Goal: Task Accomplishment & Management: Use online tool/utility

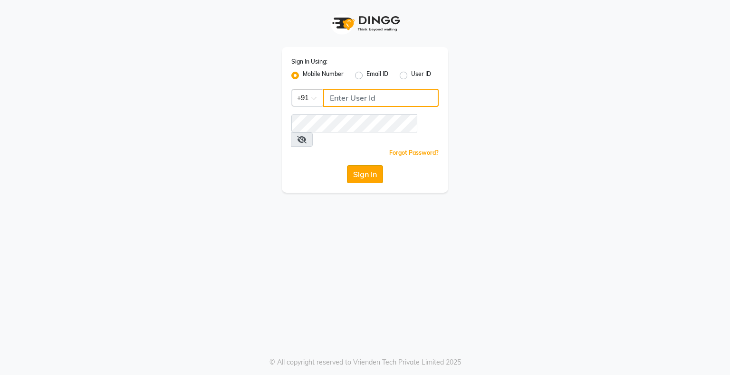
type input "9004055277"
click at [371, 165] on button "Sign In" at bounding box center [365, 174] width 36 height 18
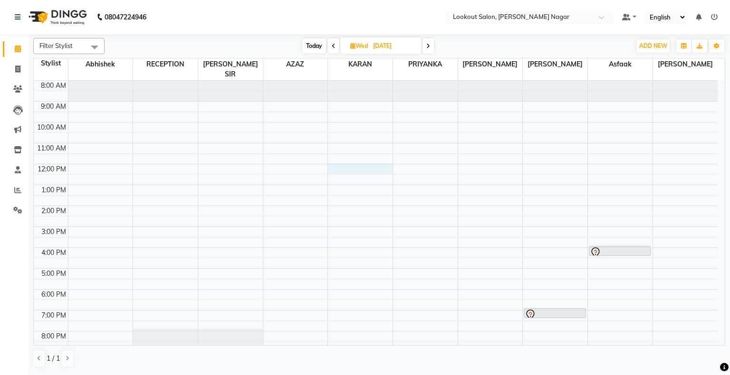
click at [347, 155] on div "8:00 AM 9:00 AM 10:00 AM 11:00 AM 12:00 PM 1:00 PM 2:00 PM 3:00 PM 4:00 PM 5:00…" at bounding box center [376, 237] width 684 height 313
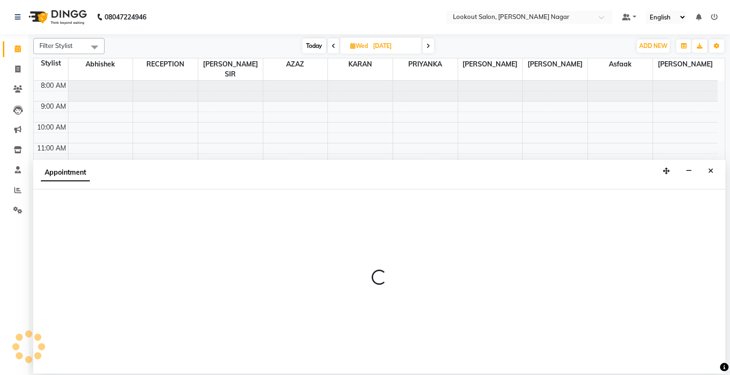
select select "11447"
select select "tentative"
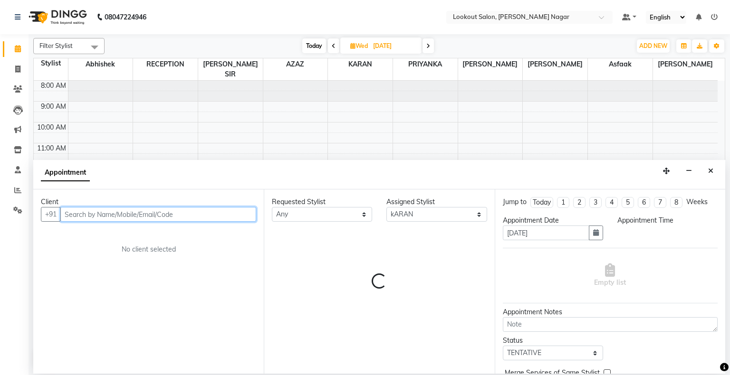
select select "720"
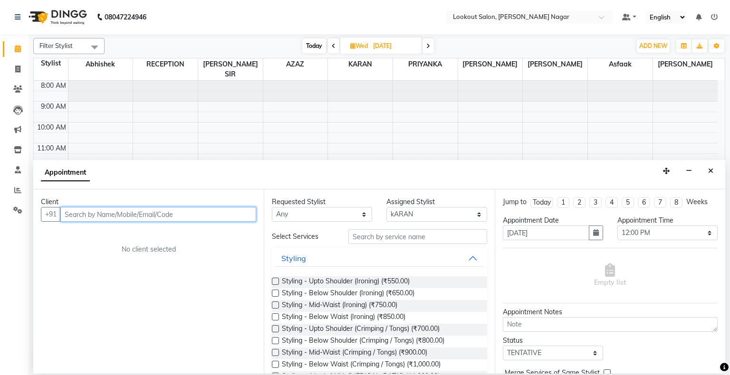
click at [139, 217] on input "text" at bounding box center [158, 214] width 196 height 15
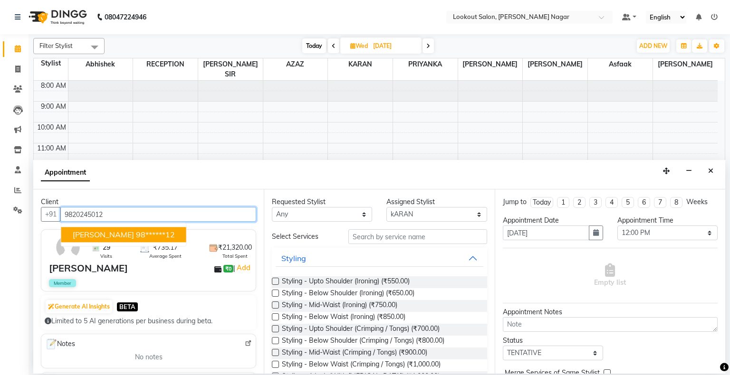
click at [136, 231] on ngb-highlight "98******12" at bounding box center [155, 236] width 39 height 10
type input "98******12"
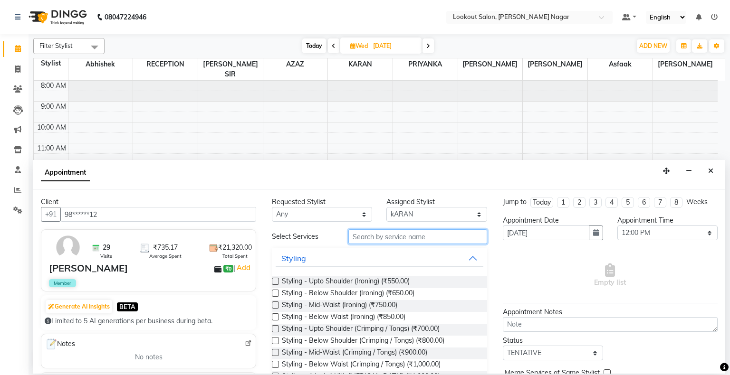
click at [398, 237] on input "text" at bounding box center [417, 237] width 139 height 15
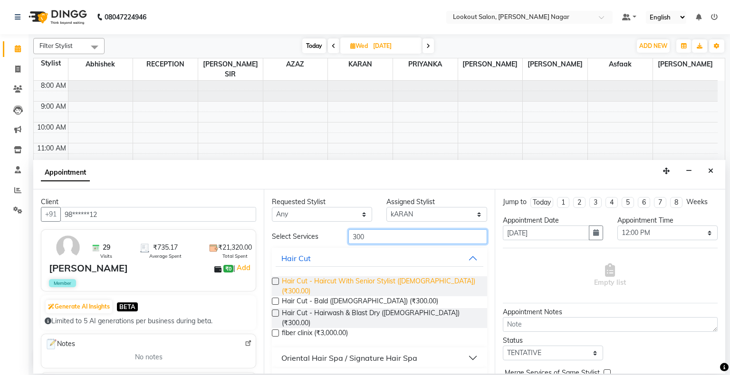
type input "300"
click at [351, 279] on span "Hair Cut - Haircut With Senior Stylist ([DEMOGRAPHIC_DATA]) (₹300.00)" at bounding box center [380, 287] width 197 height 20
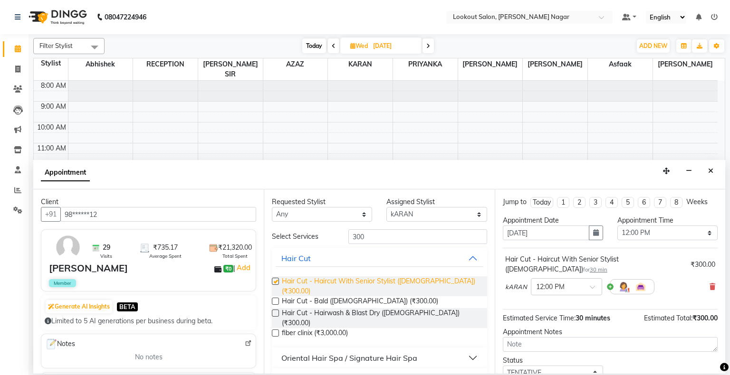
checkbox input "false"
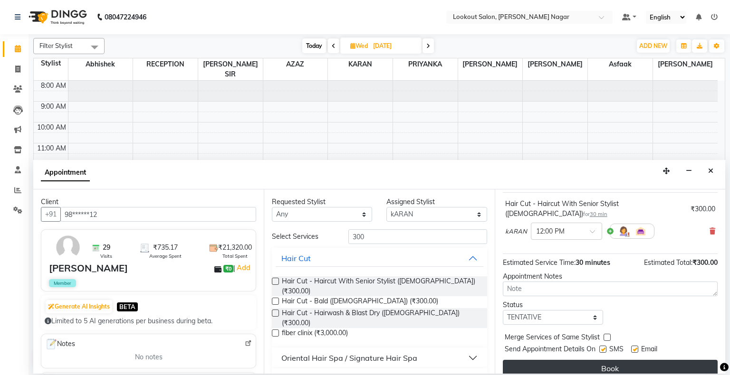
click at [548, 360] on button "Book" at bounding box center [610, 368] width 215 height 17
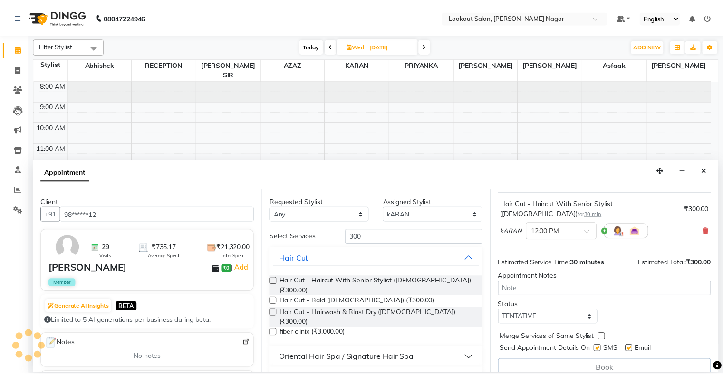
scroll to position [57, 0]
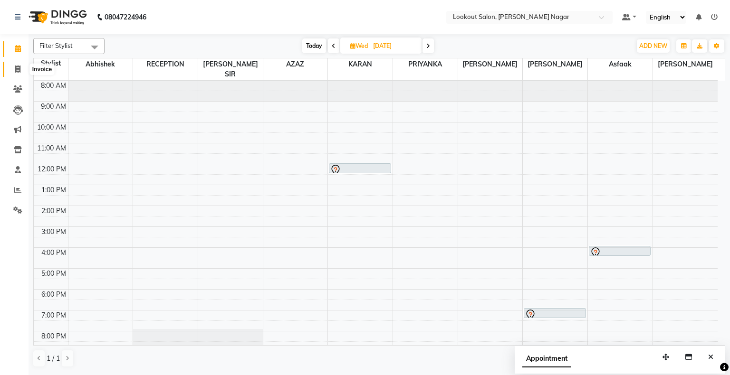
click at [14, 67] on span at bounding box center [18, 69] width 17 height 11
select select "service"
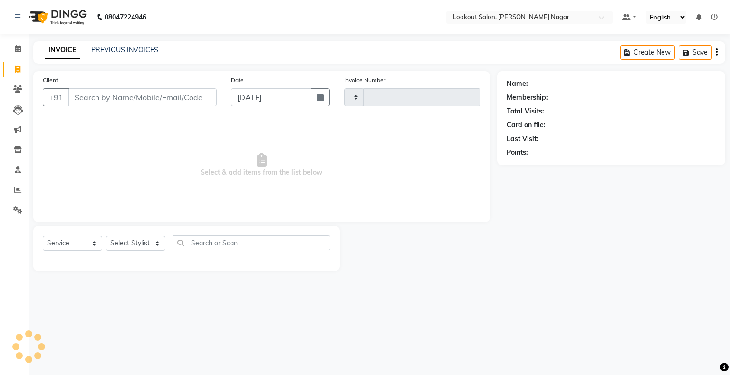
type input "2492"
select select "150"
click at [94, 98] on input "Client" at bounding box center [142, 97] width 148 height 18
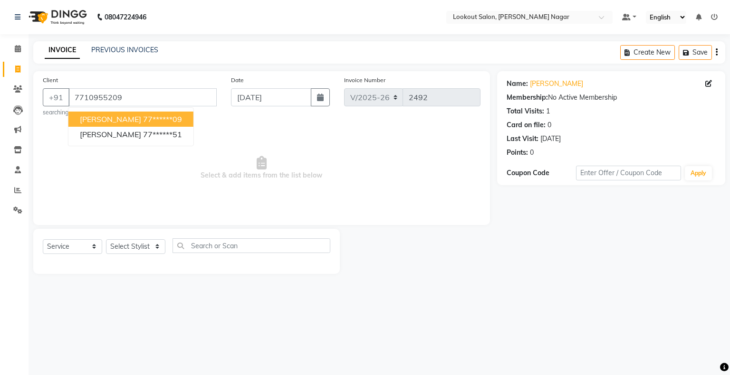
click at [143, 115] on ngb-highlight "77******09" at bounding box center [162, 120] width 39 height 10
type input "77******09"
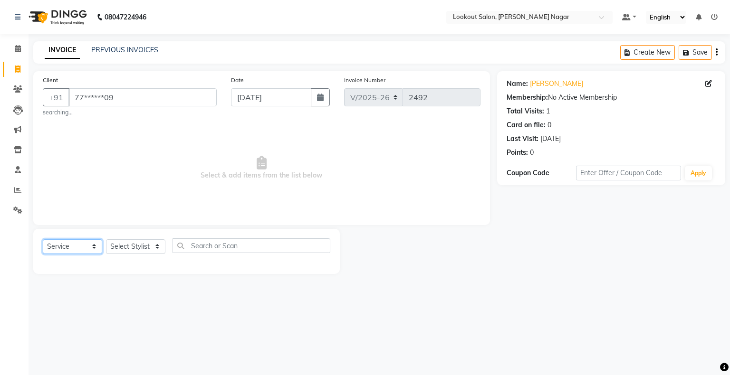
click at [59, 244] on select "Select Service Product Membership Package Voucher Prepaid Gift Card" at bounding box center [72, 247] width 59 height 15
select select "membership"
click at [43, 240] on select "Select Service Product Membership Package Voucher Prepaid Gift Card" at bounding box center [72, 247] width 59 height 15
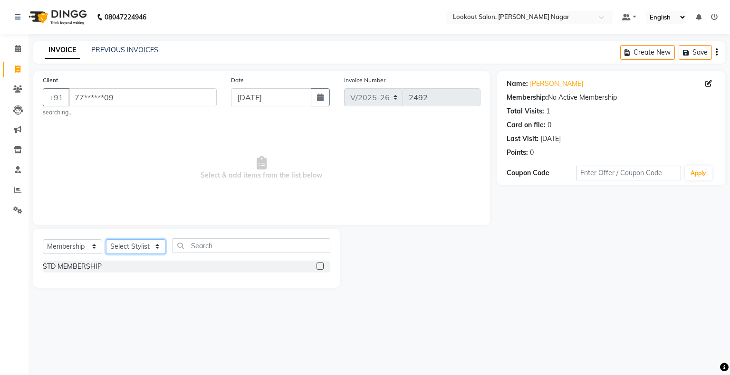
click at [133, 249] on select "Select Stylist abhishek Asfaak [PERSON_NAME] [PERSON_NAME] PRIYANKA RECEPTION […" at bounding box center [135, 247] width 59 height 15
select select "6222"
click at [106, 240] on select "Select Stylist abhishek Asfaak [PERSON_NAME] [PERSON_NAME] PRIYANKA RECEPTION […" at bounding box center [135, 247] width 59 height 15
click at [320, 266] on label at bounding box center [320, 266] width 7 height 7
click at [320, 266] on input "checkbox" at bounding box center [320, 267] width 6 height 6
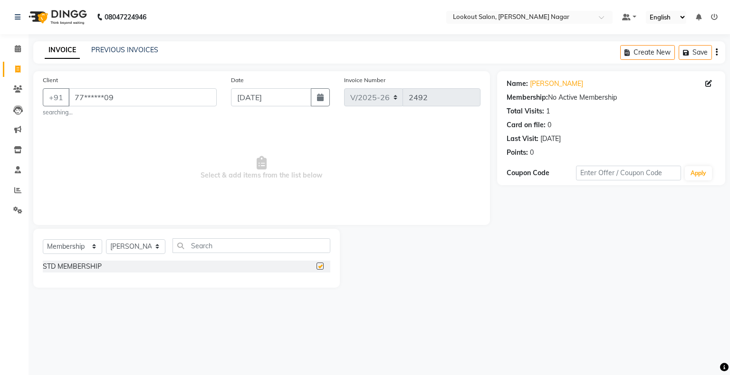
select select "select"
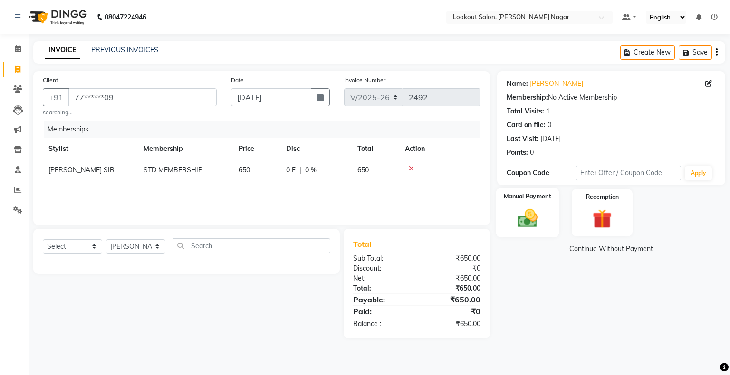
click at [520, 224] on img at bounding box center [527, 218] width 32 height 23
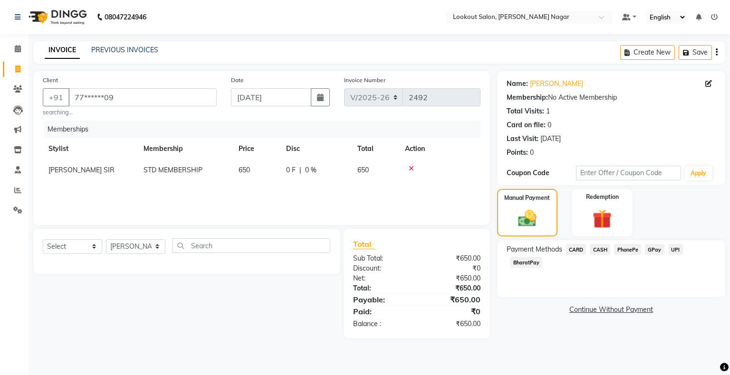
click at [576, 249] on span "CARD" at bounding box center [576, 249] width 20 height 11
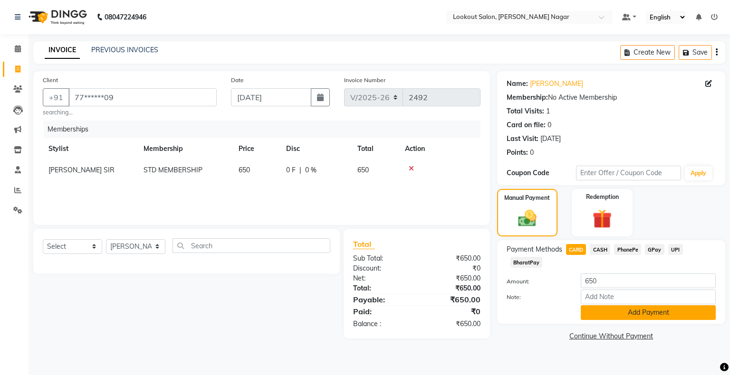
click at [607, 310] on button "Add Payment" at bounding box center [648, 313] width 135 height 15
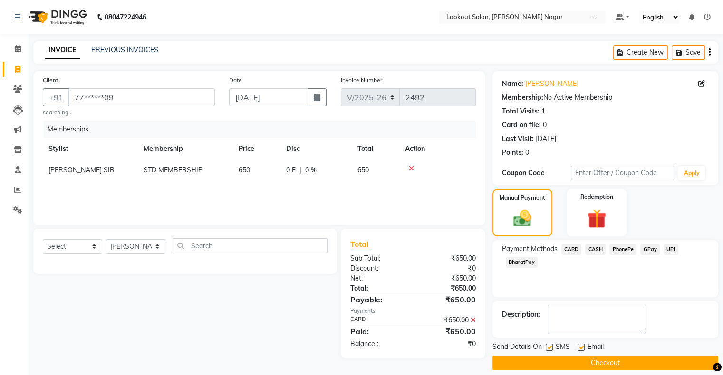
scroll to position [9, 0]
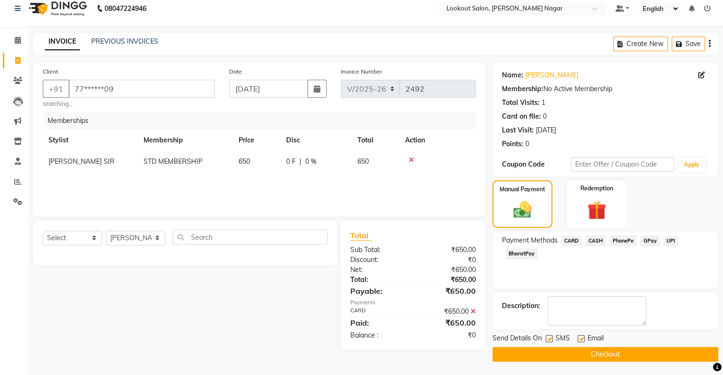
click at [646, 349] on button "Checkout" at bounding box center [605, 354] width 226 height 15
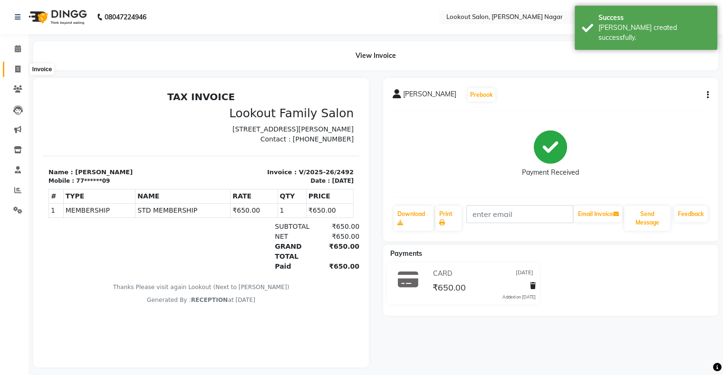
click at [14, 71] on span at bounding box center [18, 69] width 17 height 11
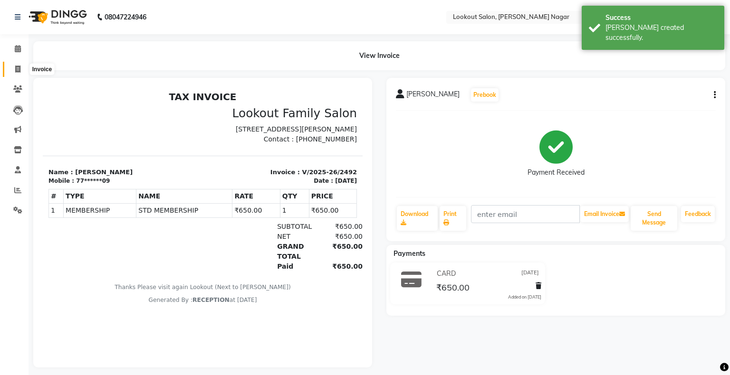
select select "150"
select select "service"
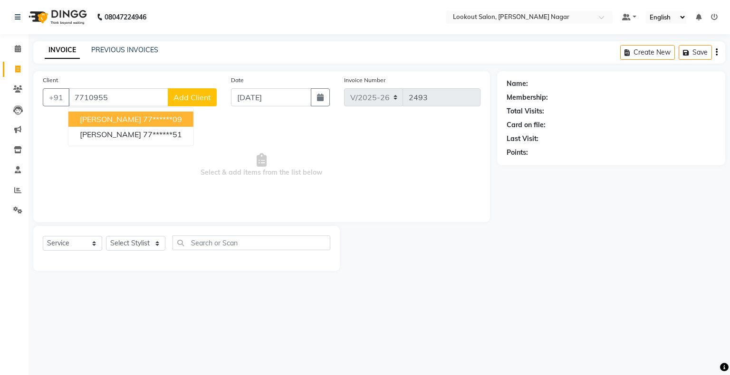
click at [146, 115] on ngb-highlight "77******09" at bounding box center [162, 120] width 39 height 10
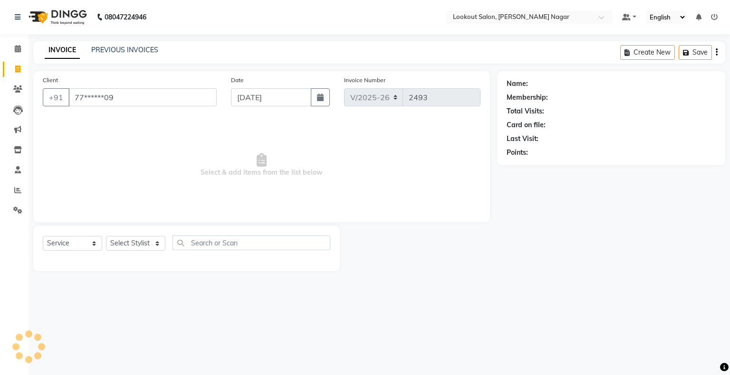
type input "77******09"
select select "1: Object"
